Goal: Transaction & Acquisition: Purchase product/service

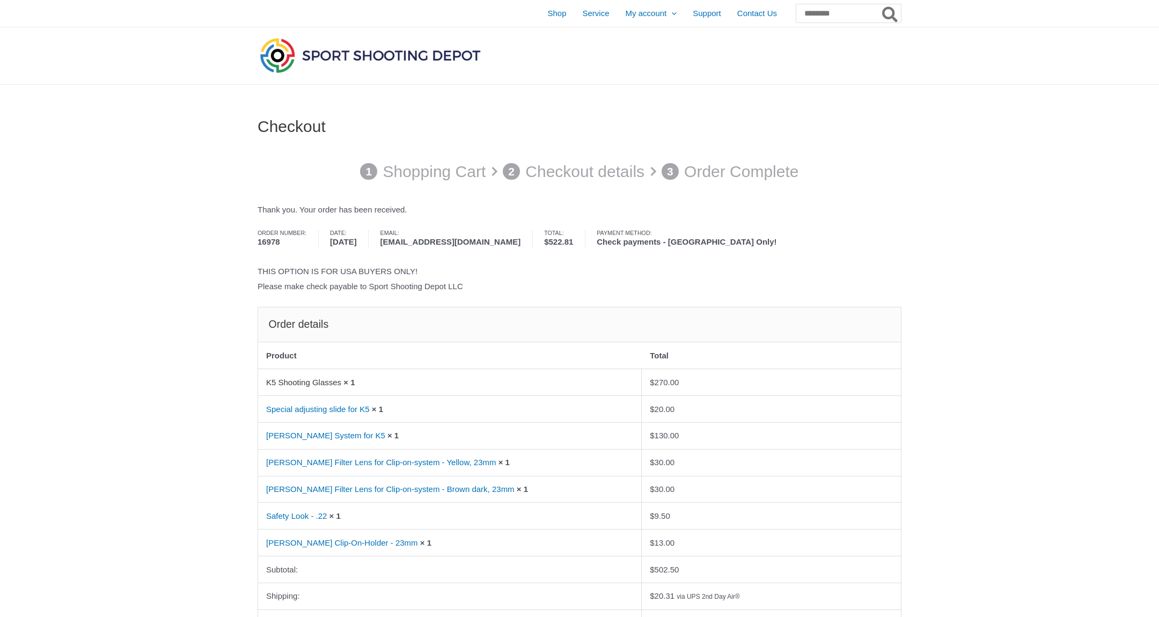
click at [326, 378] on link "K5 Shooting Glasses" at bounding box center [303, 382] width 75 height 9
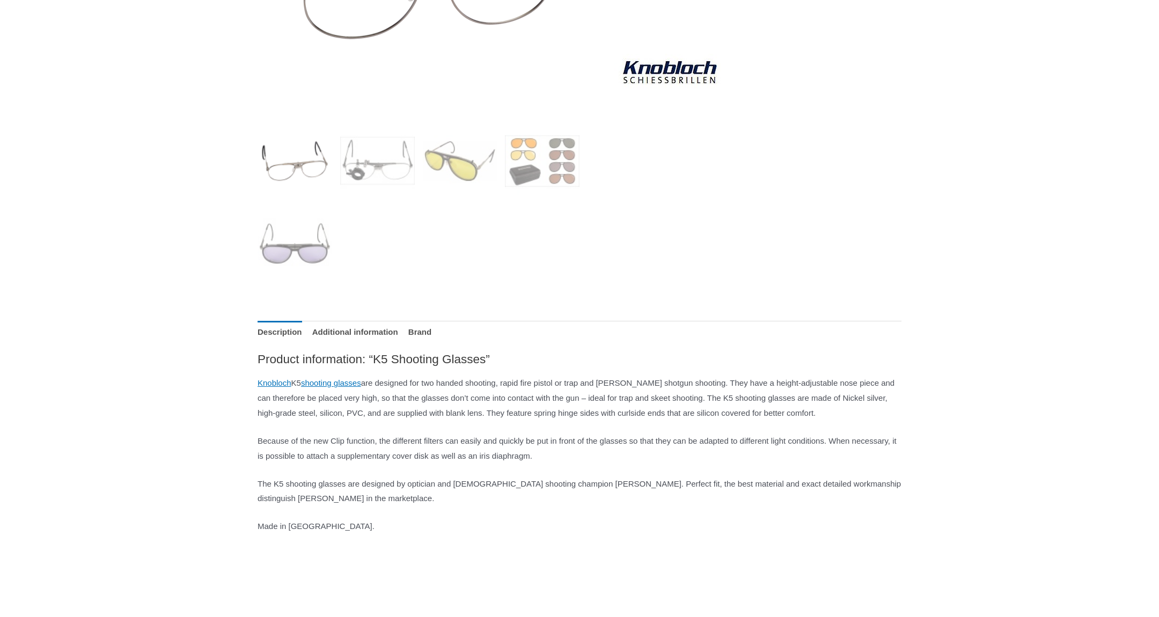
scroll to position [358, 0]
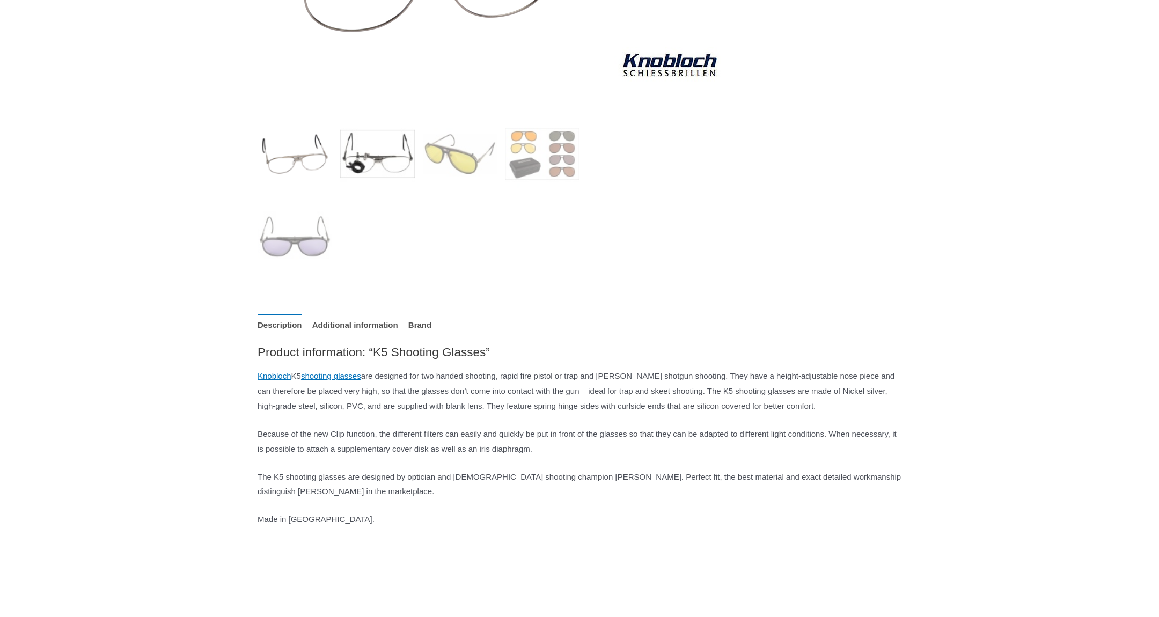
click at [384, 170] on img at bounding box center [377, 153] width 75 height 75
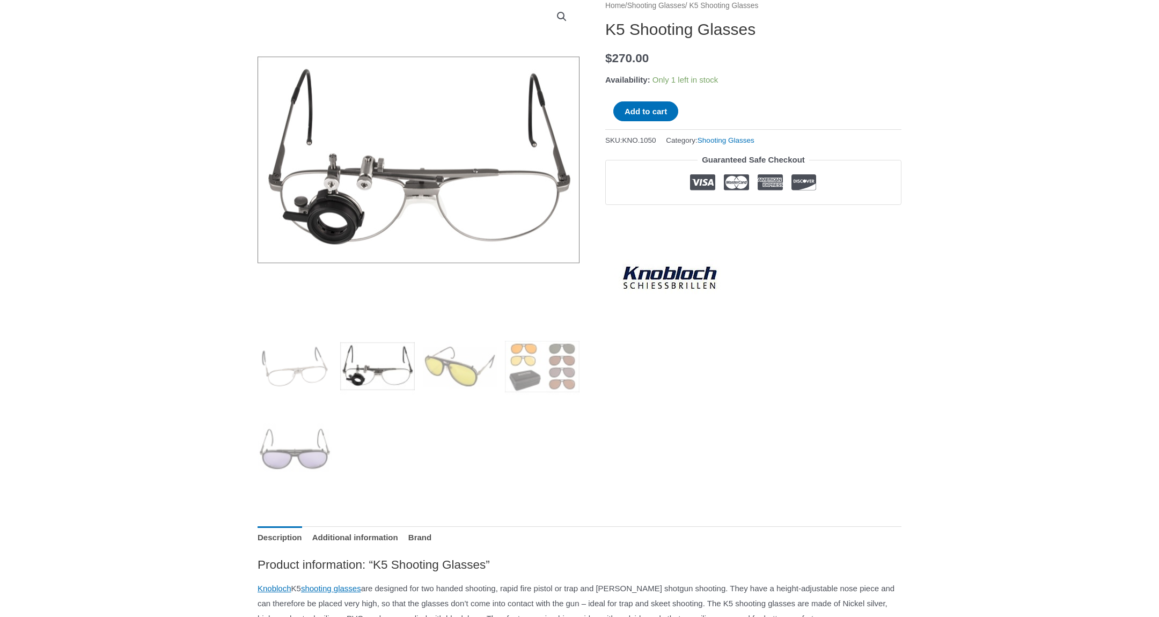
scroll to position [143, 0]
